Goal: Transaction & Acquisition: Obtain resource

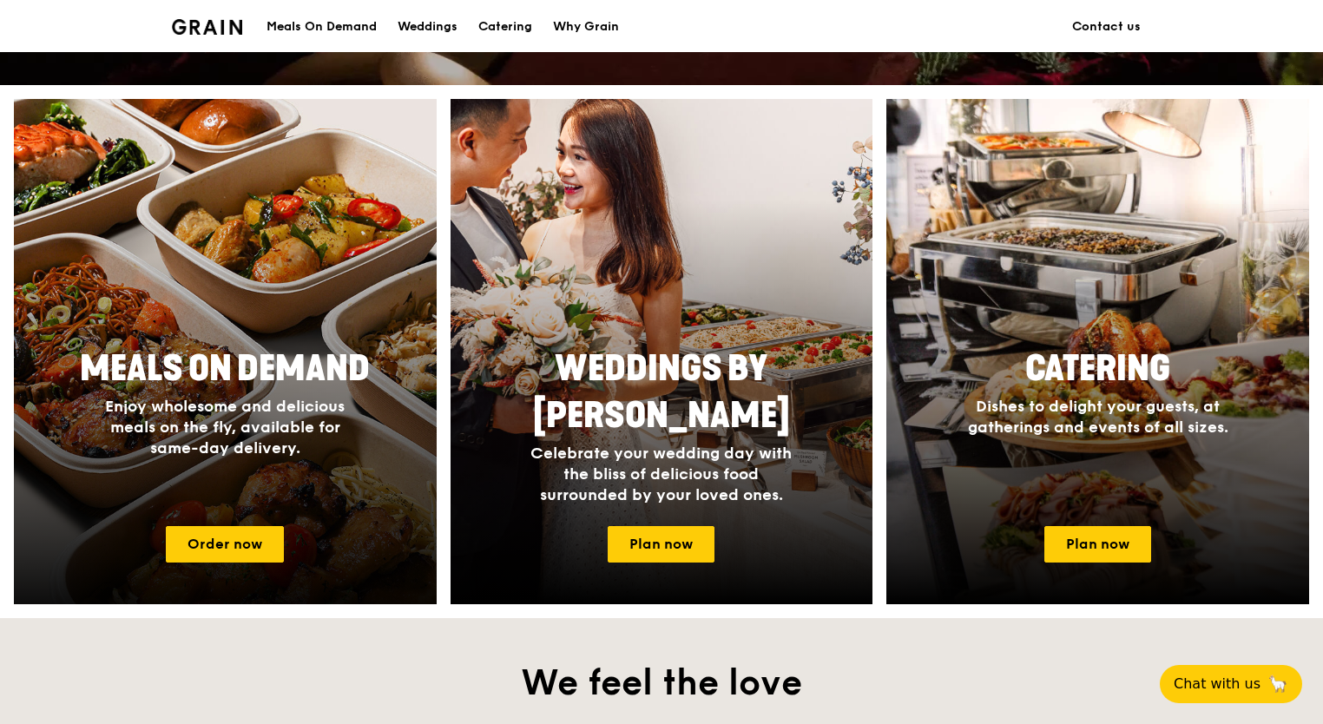
scroll to position [695, 0]
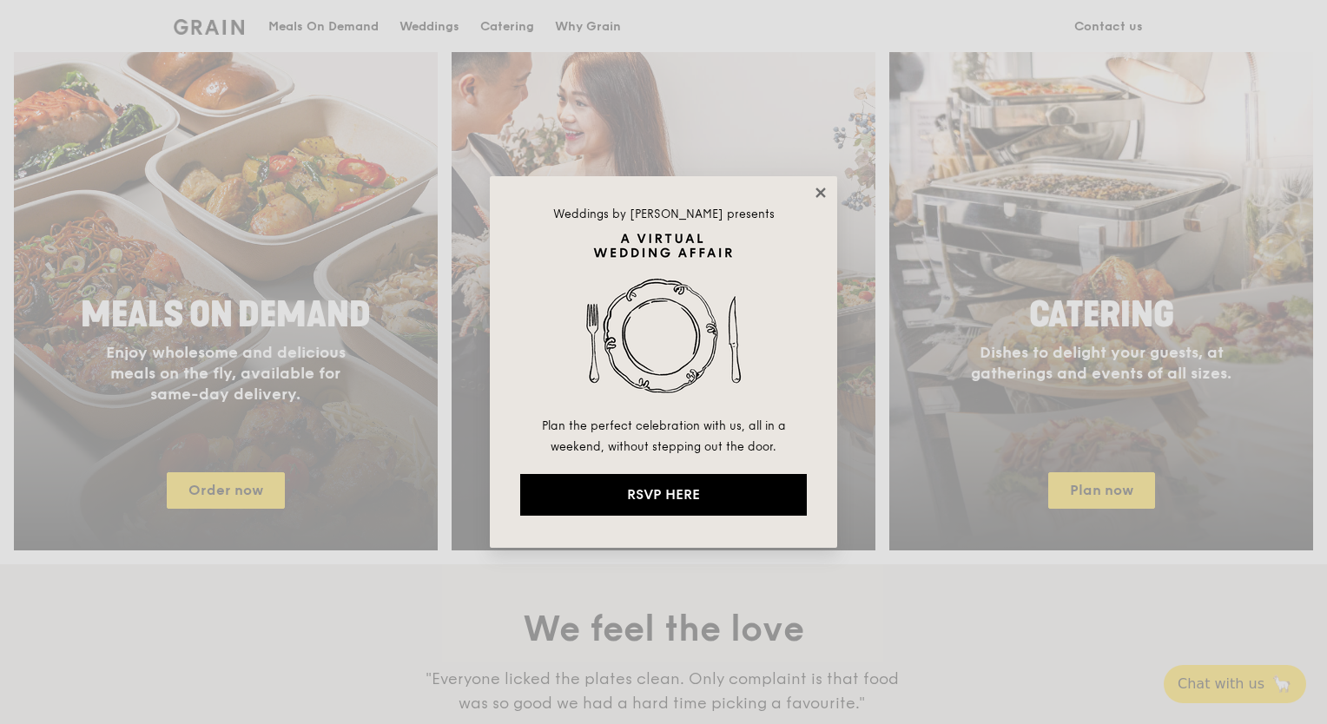
click at [820, 196] on icon at bounding box center [821, 193] width 16 height 16
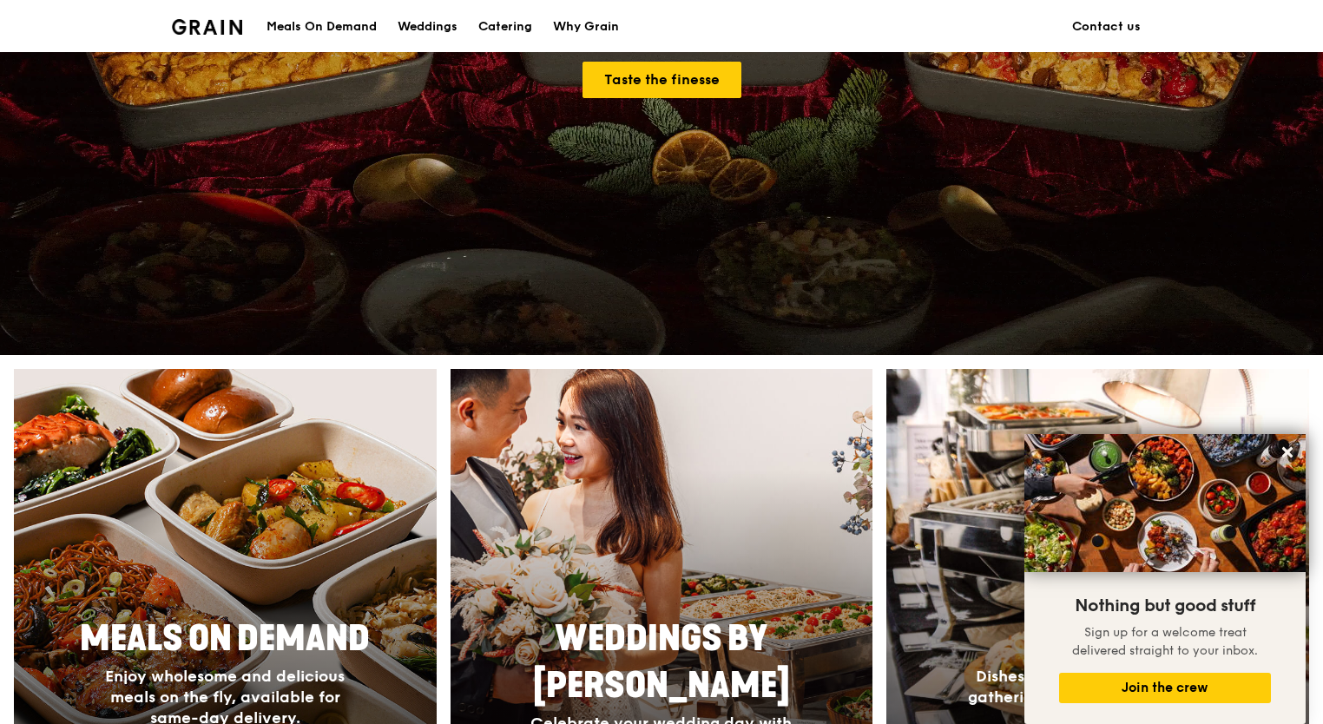
scroll to position [521, 0]
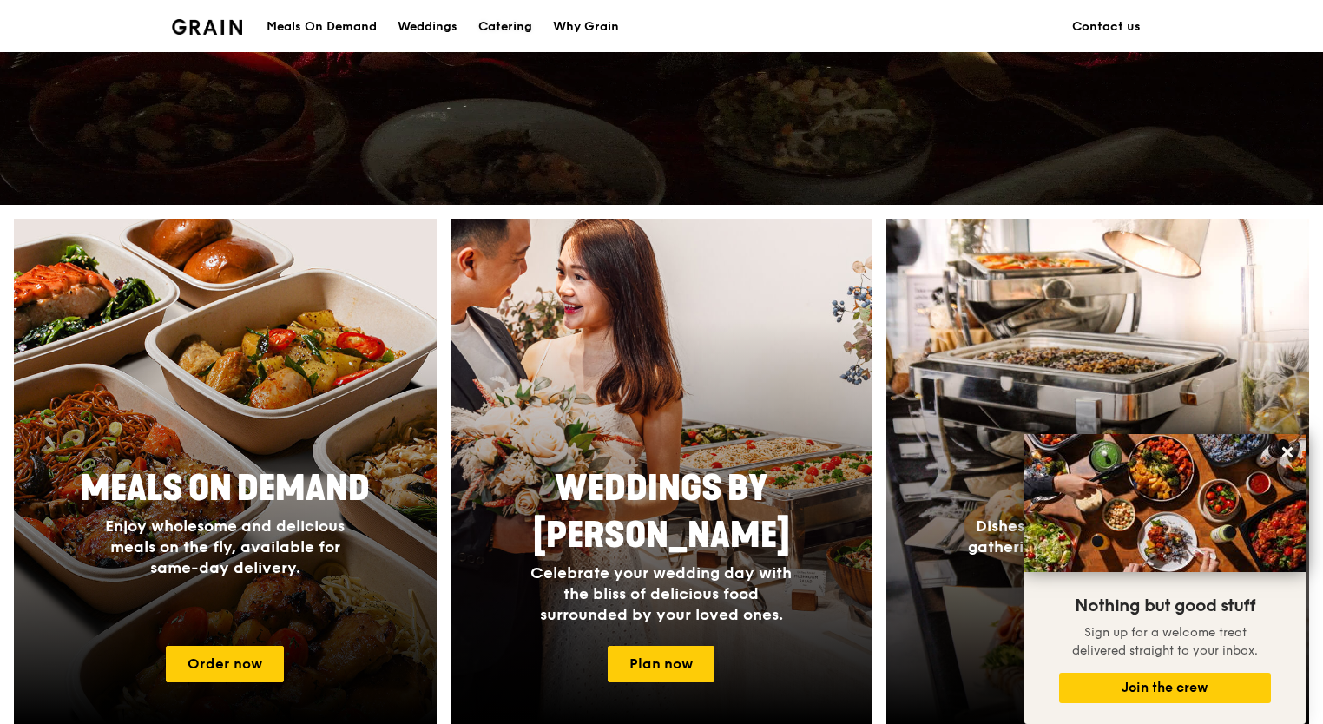
click at [510, 30] on div "Catering" at bounding box center [505, 27] width 54 height 52
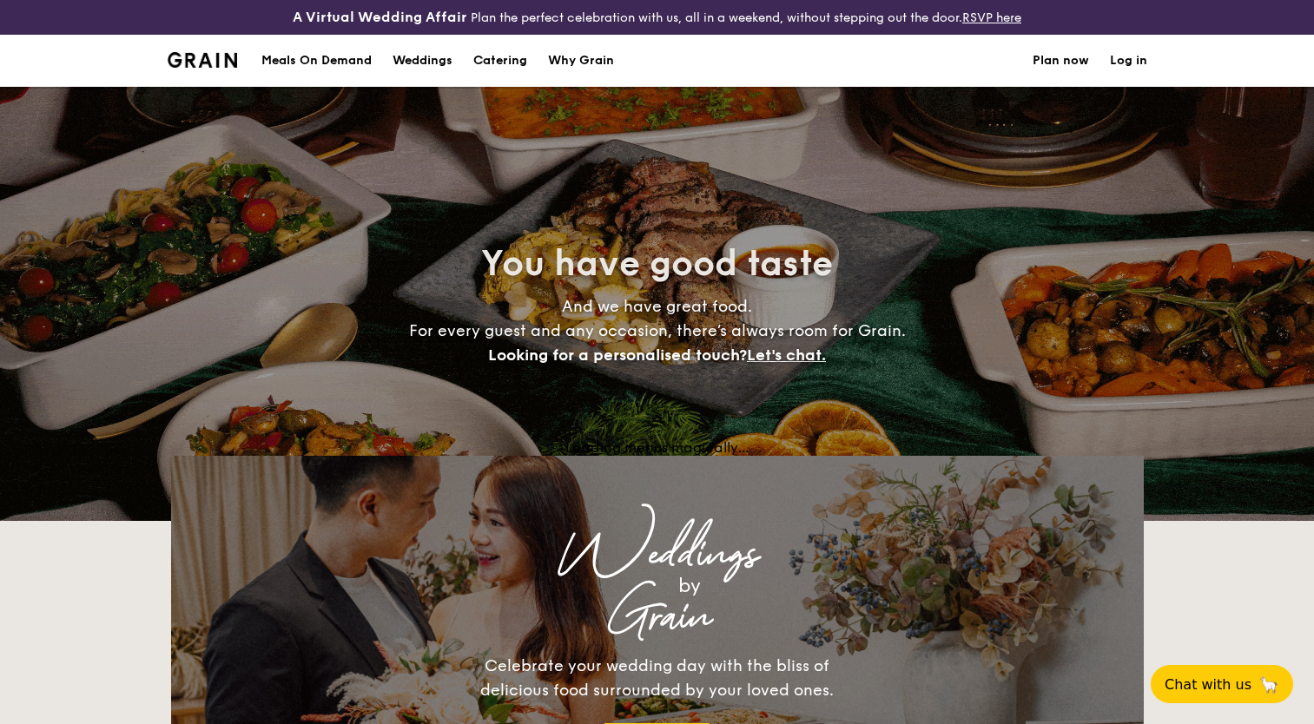
select select
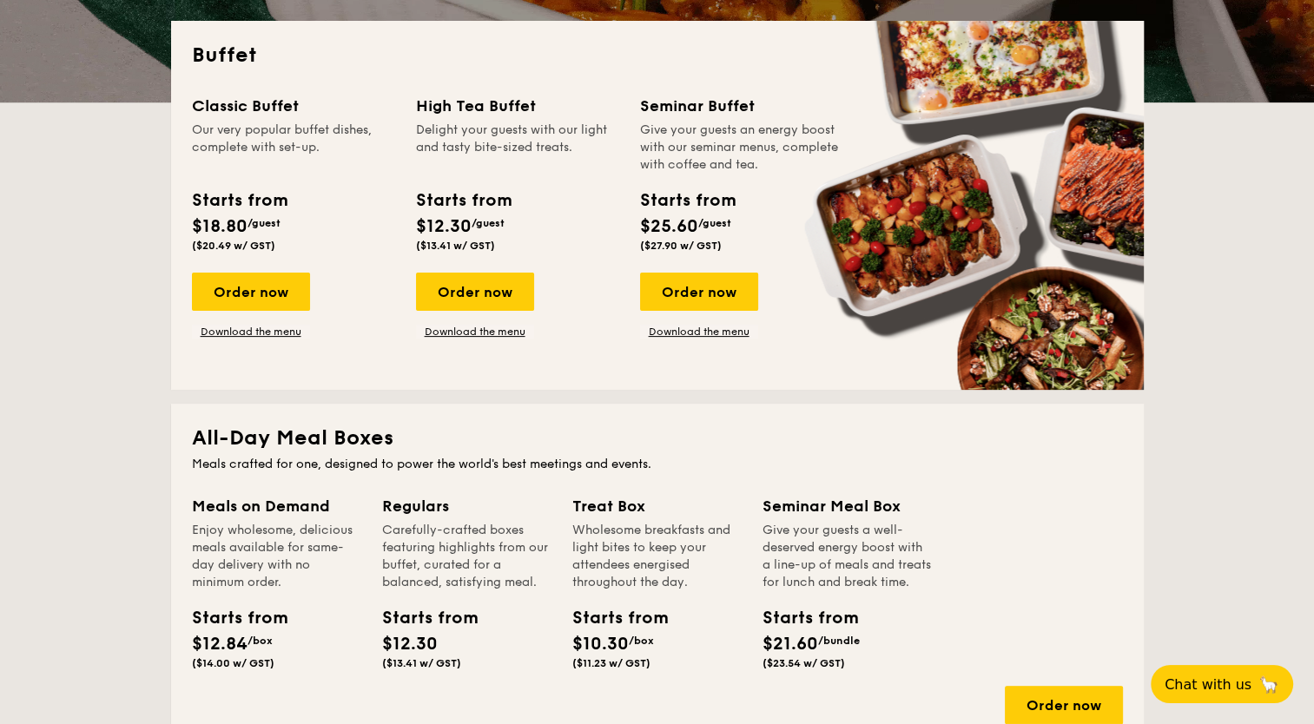
scroll to position [347, 0]
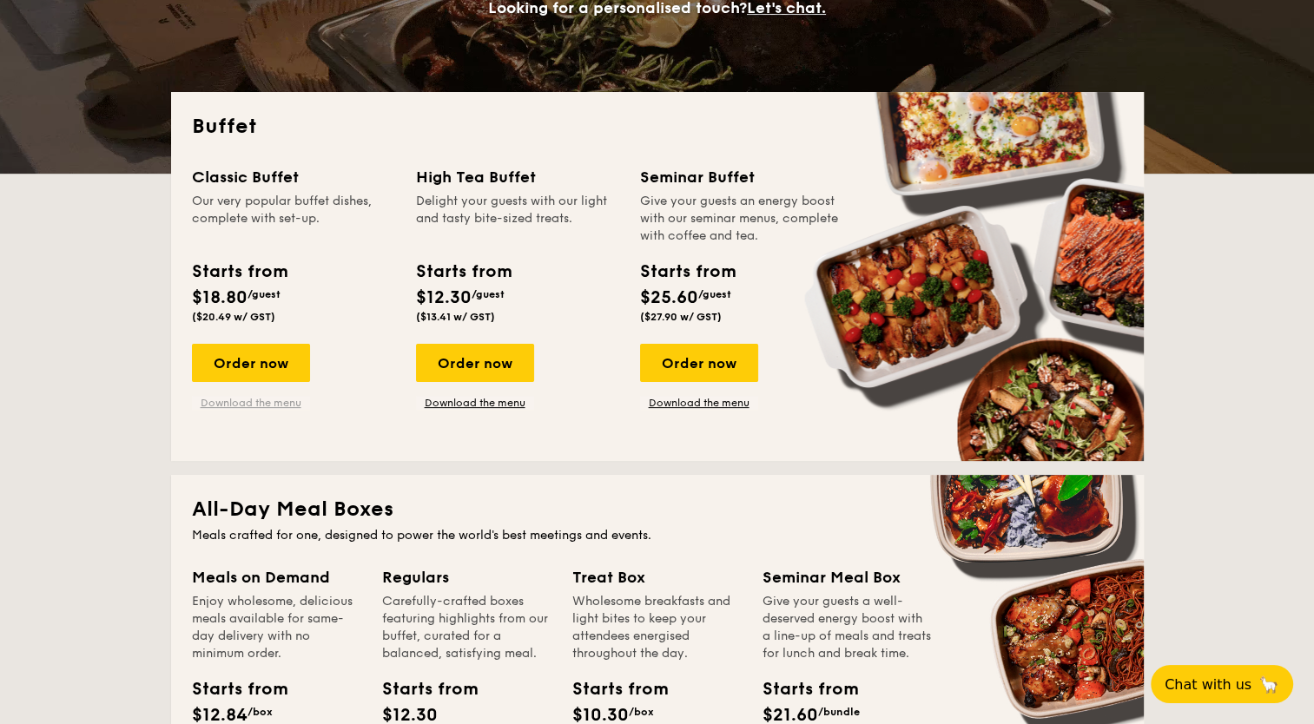
click at [252, 405] on link "Download the menu" at bounding box center [251, 403] width 118 height 14
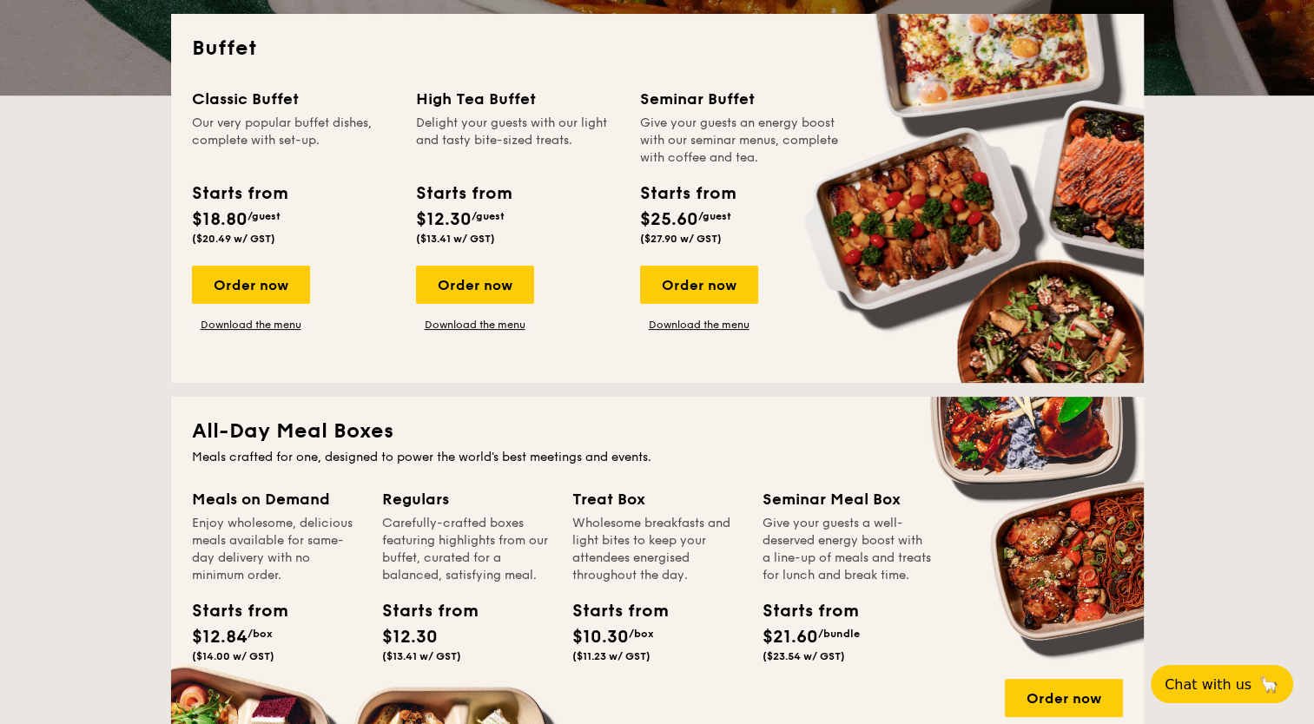
scroll to position [781, 0]
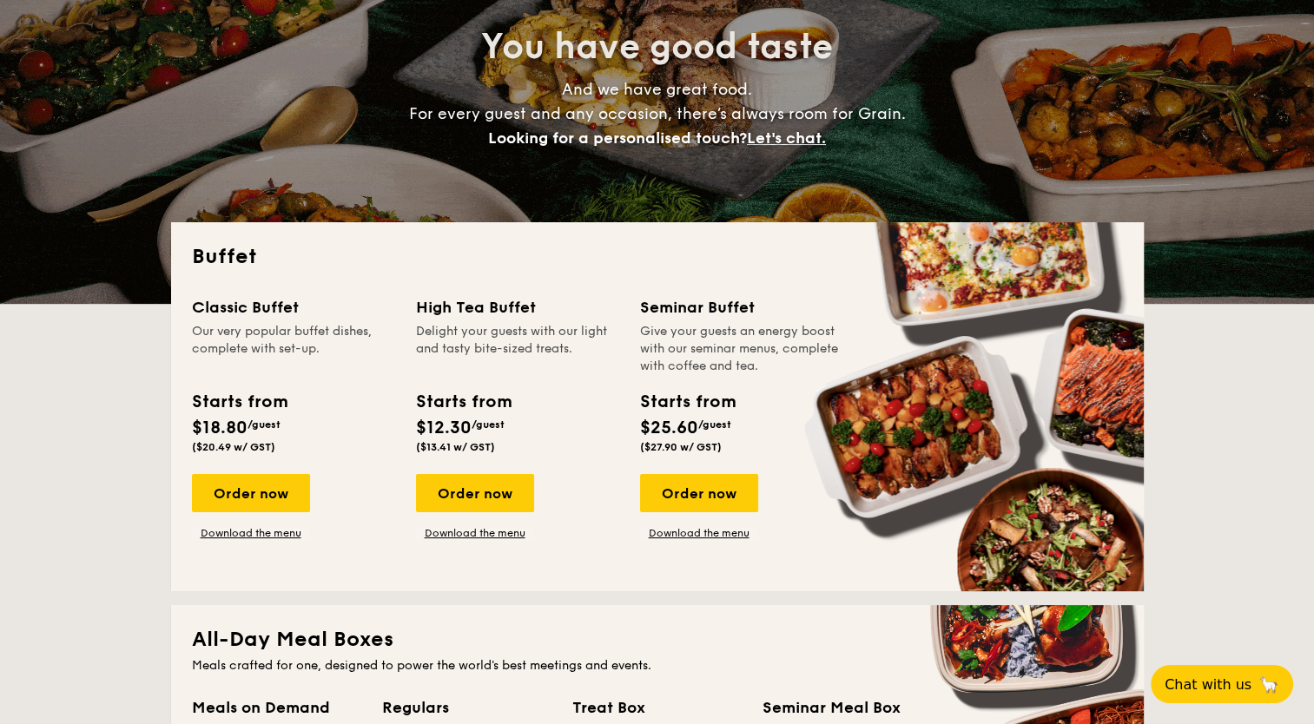
scroll to position [608, 0]
